Goal: Transaction & Acquisition: Purchase product/service

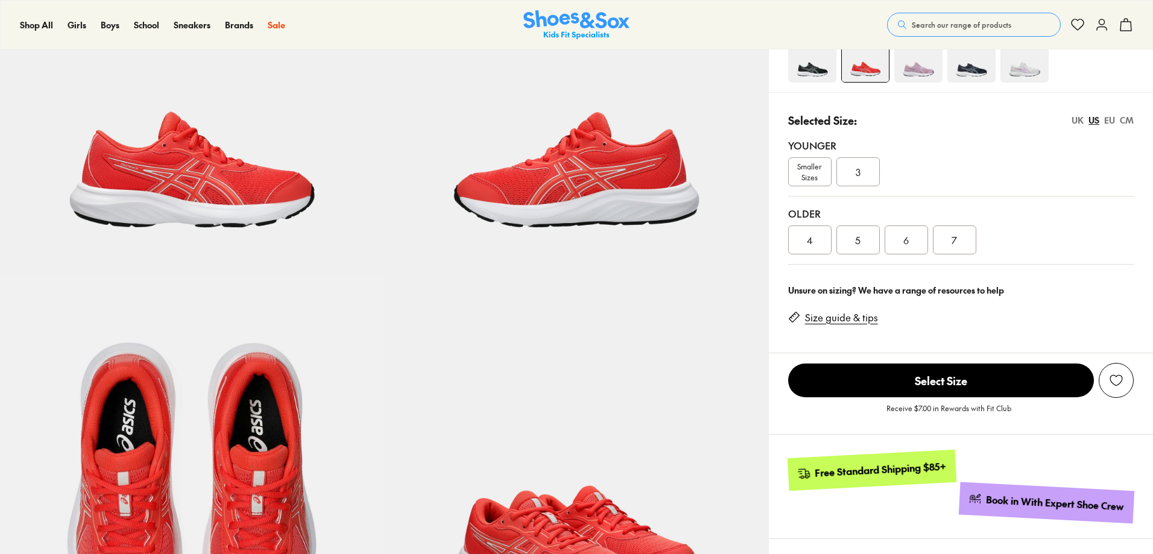
click at [860, 318] on link "Size guide & tips" at bounding box center [841, 317] width 73 height 13
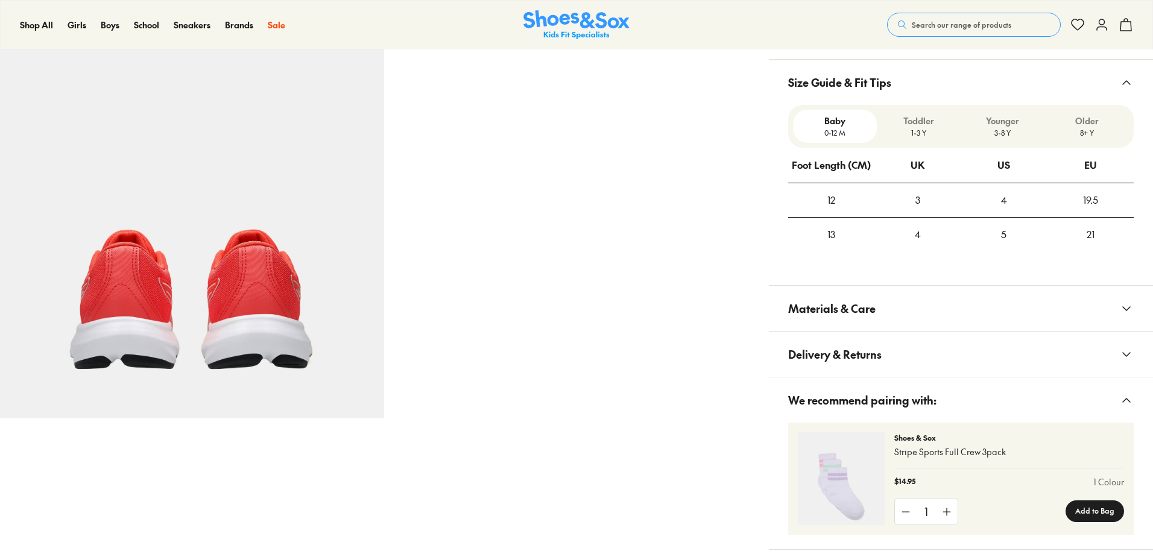
select select "*"
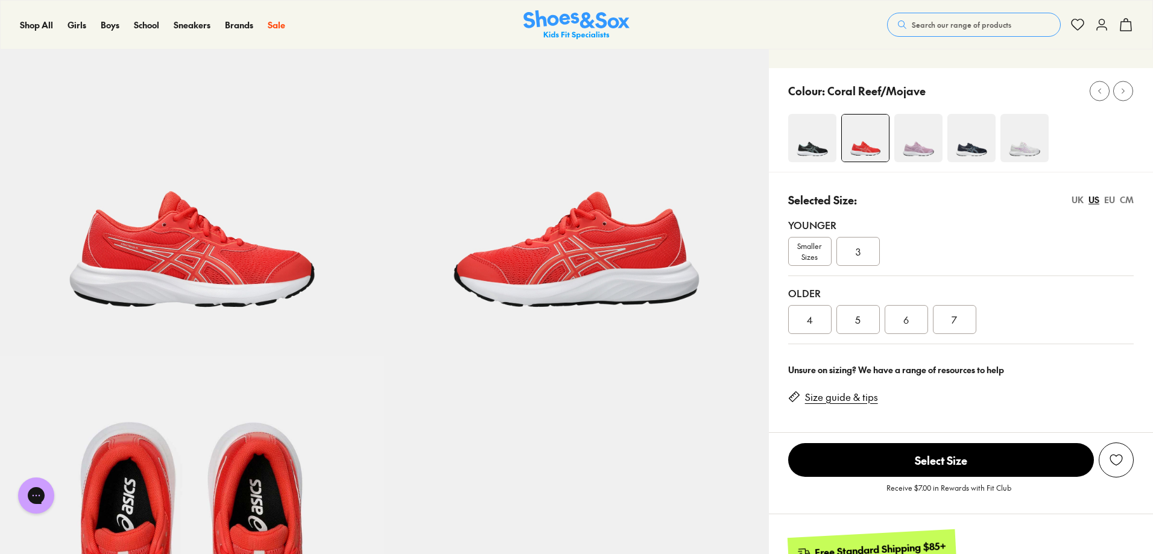
click at [1078, 197] on div "UK" at bounding box center [1077, 200] width 12 height 13
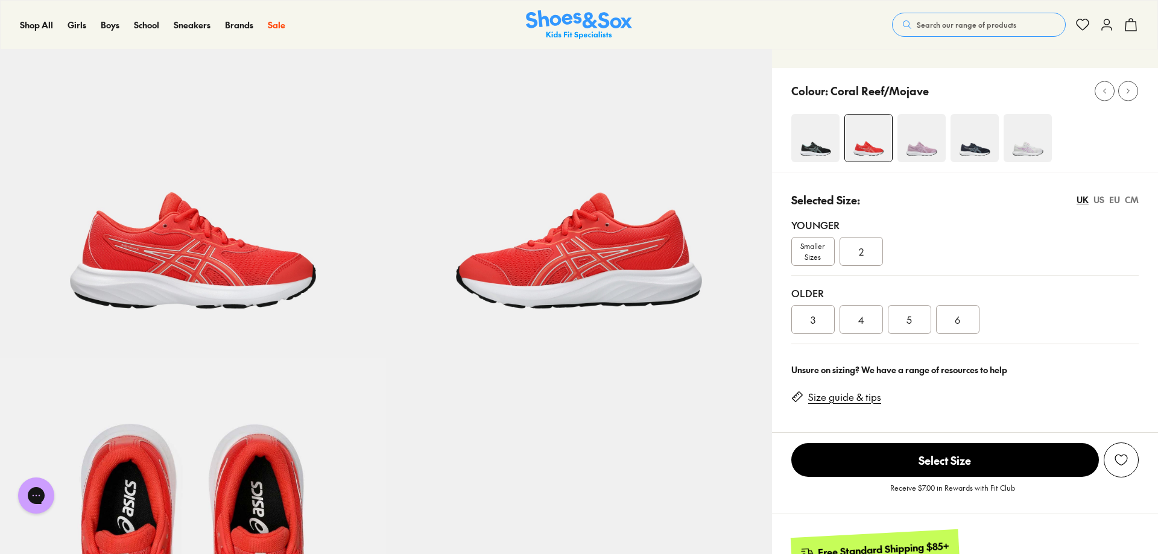
click at [1109, 196] on div "Close dialog Join the FREE Fit Club & Get 10% Back Sign up to join our FREE Fit…" at bounding box center [579, 277] width 1158 height 554
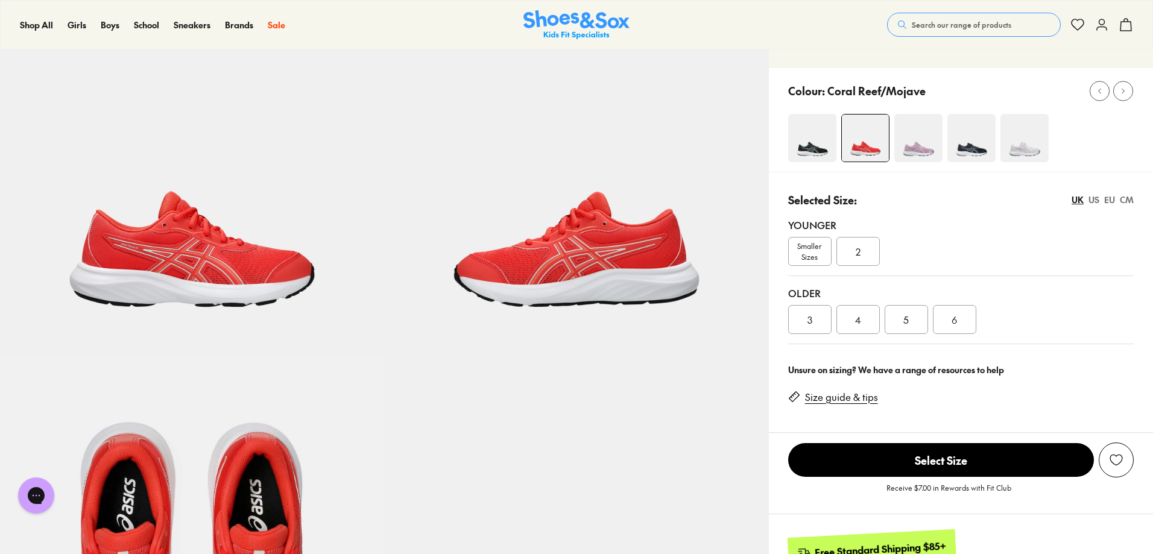
click at [1110, 197] on div "EU" at bounding box center [1109, 200] width 11 height 13
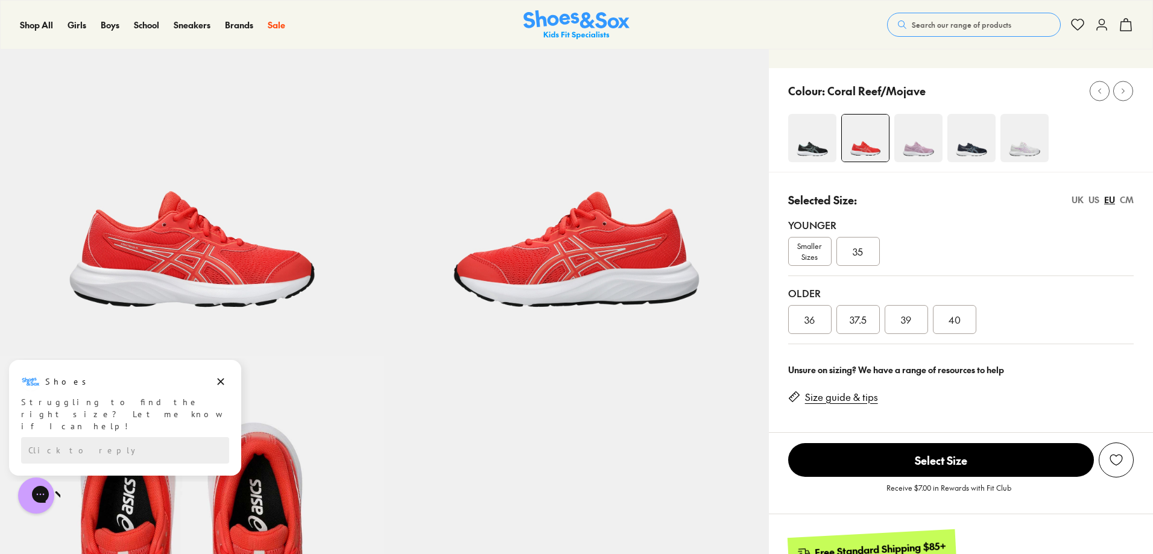
click at [905, 319] on span "39" at bounding box center [906, 319] width 10 height 14
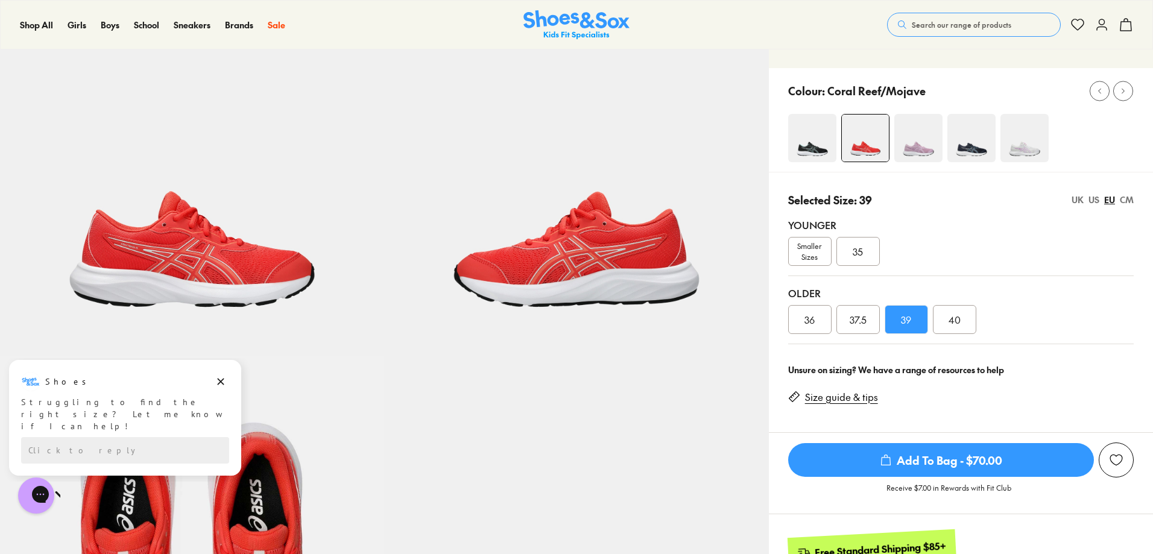
click at [1082, 199] on div "UK" at bounding box center [1077, 200] width 12 height 13
click at [859, 320] on span "4" at bounding box center [858, 319] width 6 height 14
click at [849, 398] on link "Size guide & tips" at bounding box center [841, 397] width 73 height 13
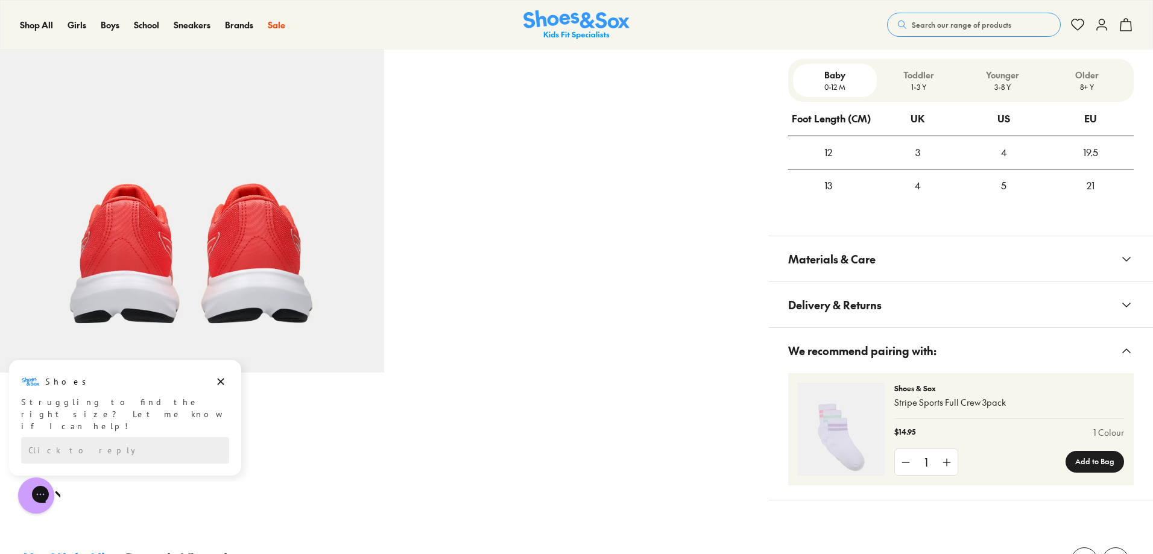
scroll to position [747, 0]
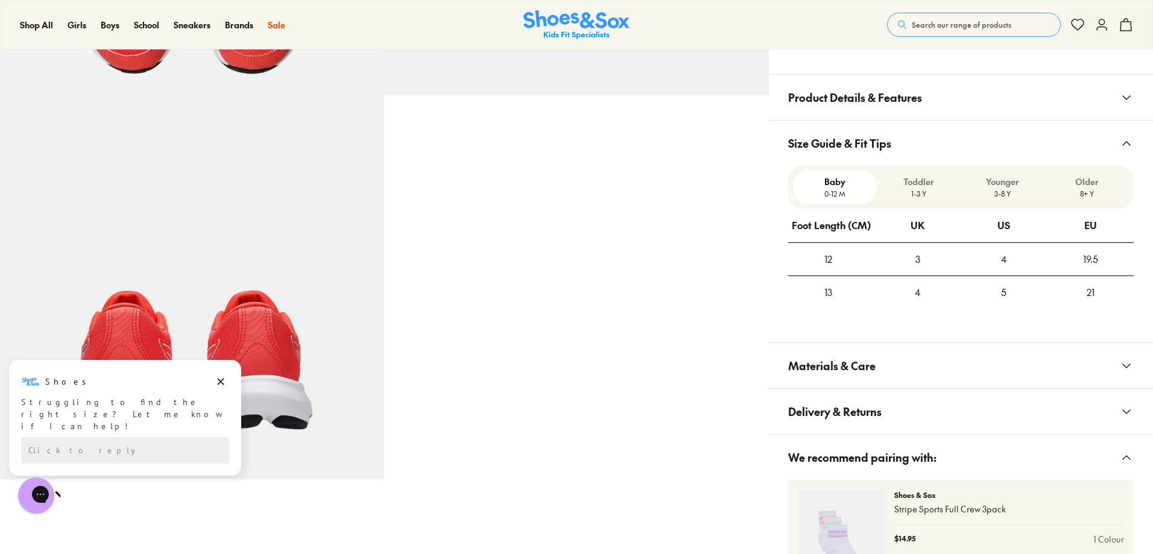
click at [990, 187] on p "Younger" at bounding box center [1002, 181] width 74 height 13
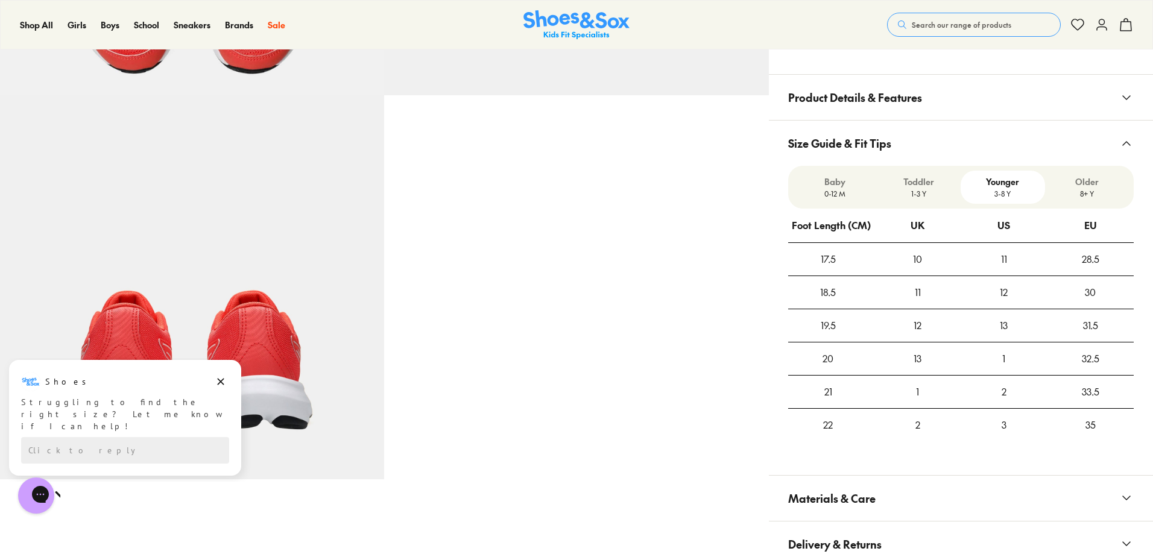
click at [1089, 191] on p "8+ Y" at bounding box center [1087, 193] width 74 height 11
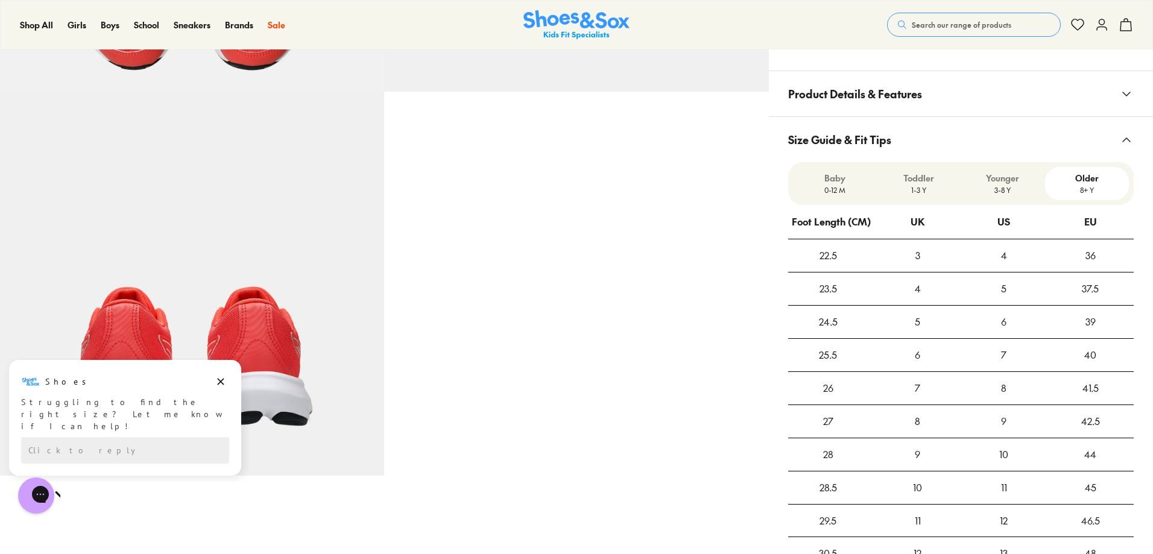
scroll to position [807, 0]
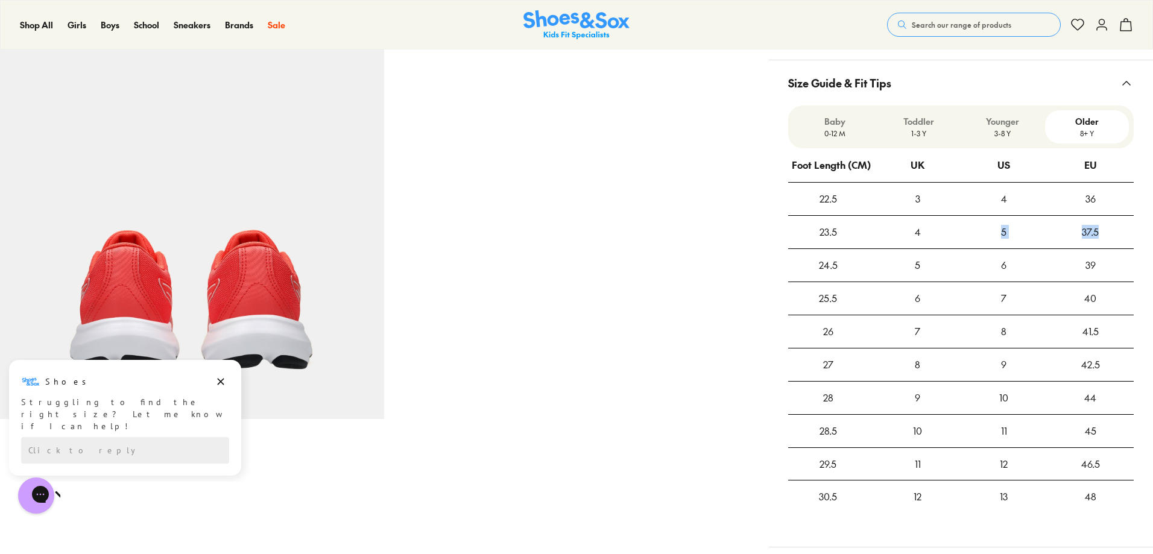
drag, startPoint x: 1002, startPoint y: 237, endPoint x: 1109, endPoint y: 235, distance: 107.3
click at [1109, 235] on tr "23.5 4 5 37.5" at bounding box center [960, 232] width 345 height 33
drag, startPoint x: 902, startPoint y: 233, endPoint x: 1100, endPoint y: 218, distance: 198.9
click at [1100, 218] on tr "23.5 4 5 37.5" at bounding box center [960, 232] width 345 height 33
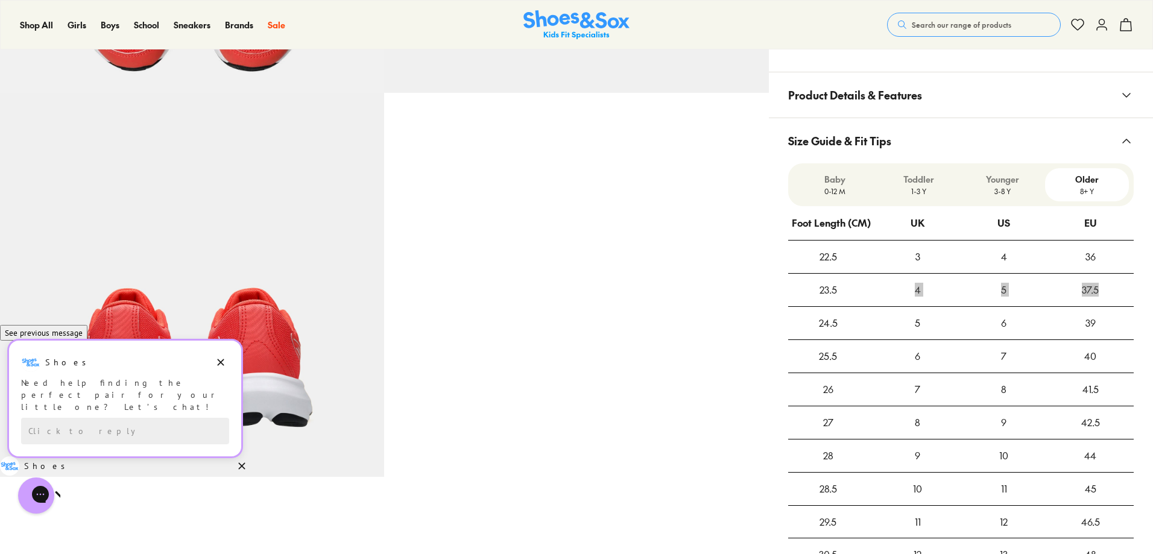
scroll to position [747, 0]
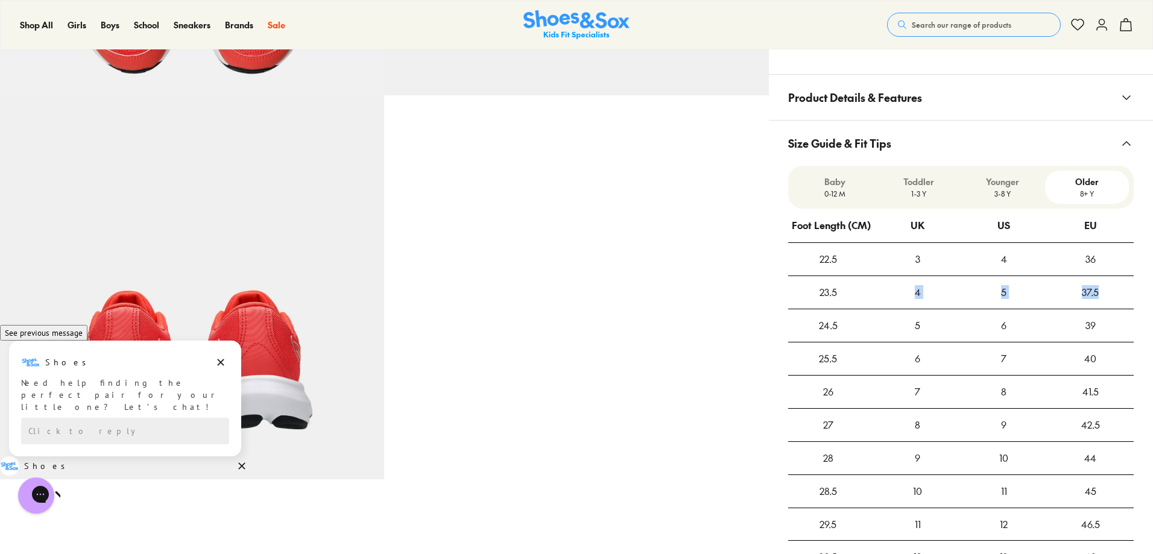
click at [1108, 293] on div "37.5" at bounding box center [1090, 292] width 86 height 33
click at [988, 289] on div "5" at bounding box center [1003, 292] width 86 height 33
drag, startPoint x: 997, startPoint y: 291, endPoint x: 1104, endPoint y: 291, distance: 106.7
click at [1104, 291] on tr "23.5 4 5 37.5" at bounding box center [960, 292] width 345 height 33
